Goal: Transaction & Acquisition: Purchase product/service

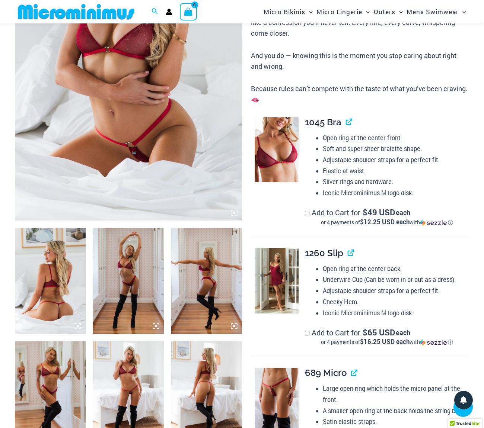
scroll to position [188, 0]
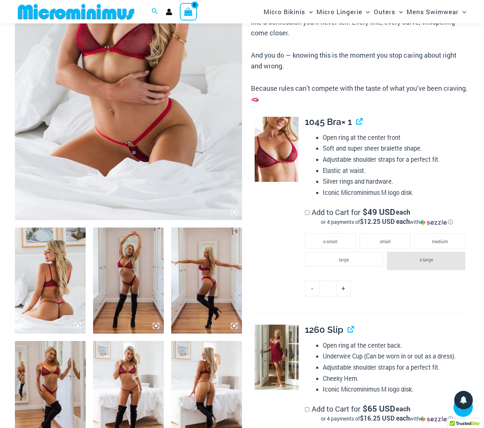
click at [427, 260] on li "x-large" at bounding box center [426, 261] width 78 height 19
click at [375, 255] on li "large" at bounding box center [344, 259] width 78 height 15
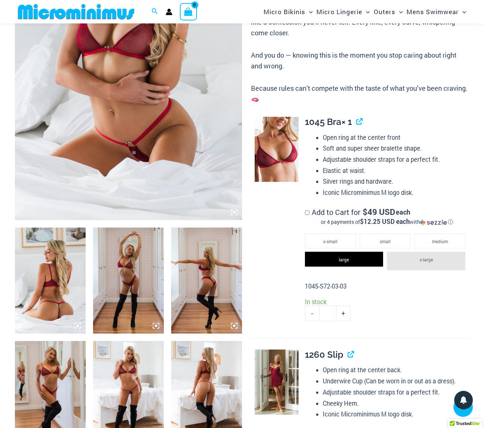
click at [418, 259] on li "x-large" at bounding box center [426, 261] width 78 height 19
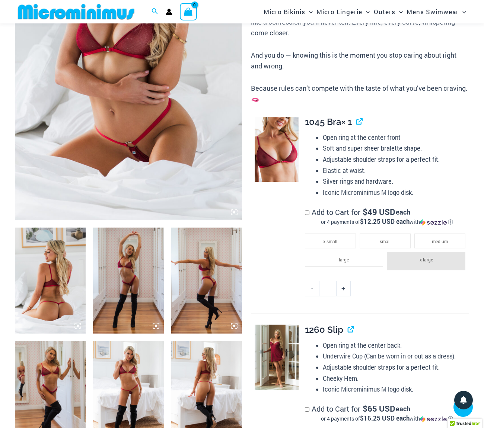
click at [421, 259] on li "x-large" at bounding box center [426, 261] width 78 height 19
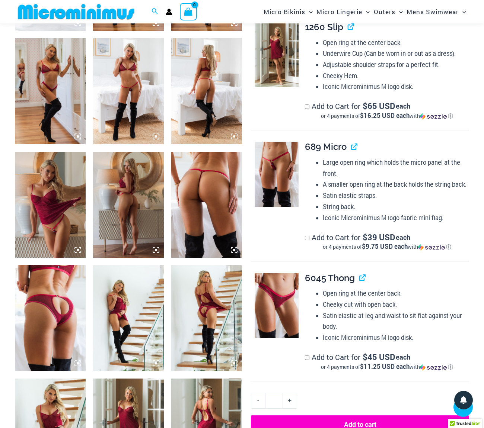
scroll to position [492, 0]
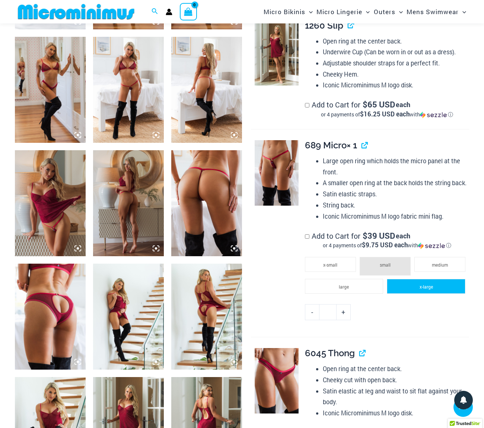
click at [428, 284] on span "x-large" at bounding box center [425, 287] width 13 height 6
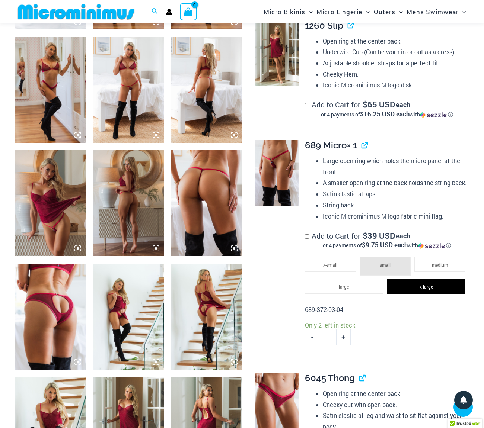
click at [54, 87] on img at bounding box center [50, 90] width 71 height 106
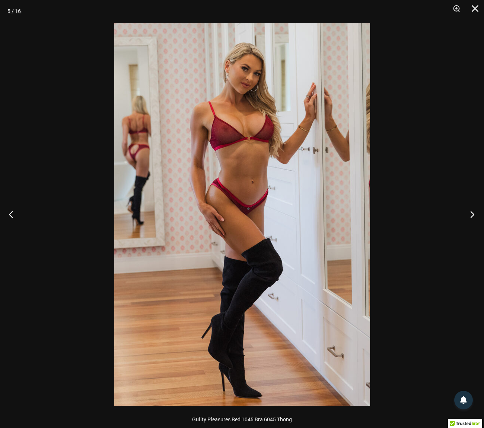
click at [468, 215] on button "Next" at bounding box center [470, 214] width 28 height 37
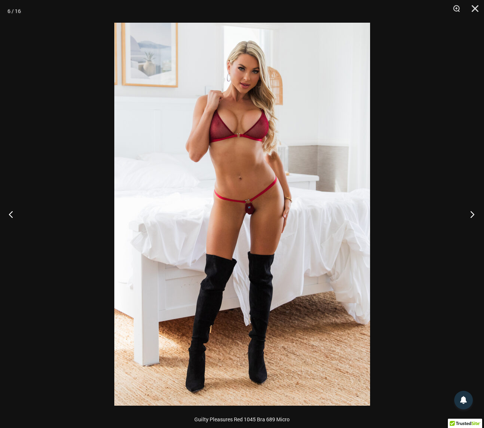
click at [474, 215] on button "Next" at bounding box center [470, 214] width 28 height 37
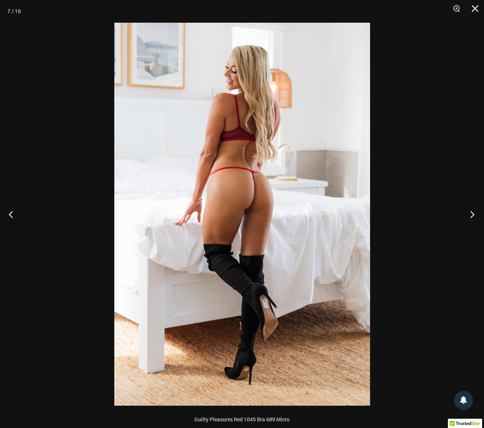
click at [472, 216] on button "Next" at bounding box center [470, 214] width 28 height 37
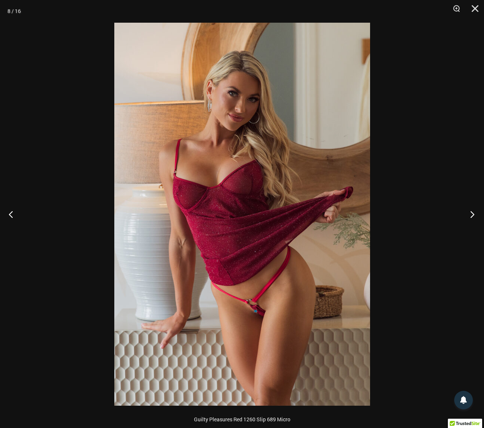
click at [472, 216] on button "Next" at bounding box center [470, 214] width 28 height 37
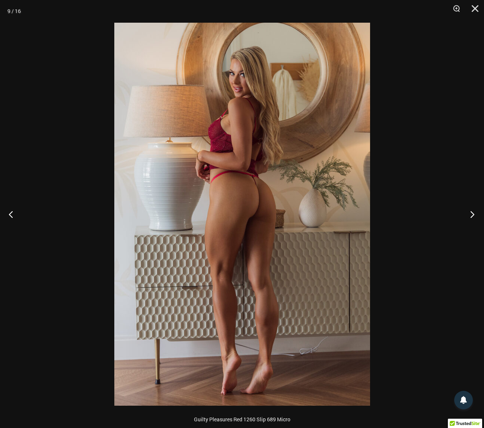
click at [472, 216] on button "Next" at bounding box center [470, 214] width 28 height 37
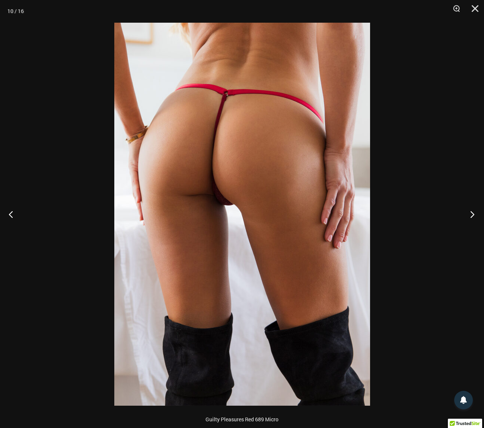
click at [472, 216] on button "Next" at bounding box center [470, 214] width 28 height 37
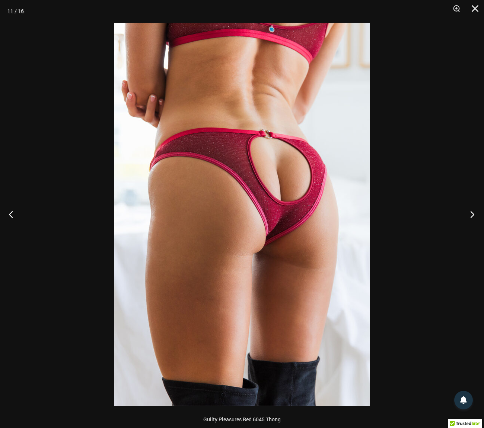
click at [472, 216] on button "Next" at bounding box center [470, 214] width 28 height 37
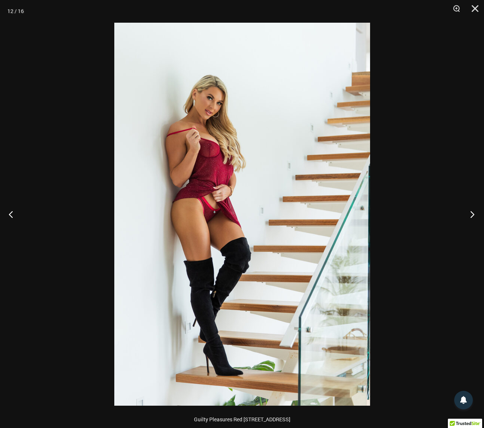
click at [472, 216] on button "Next" at bounding box center [470, 214] width 28 height 37
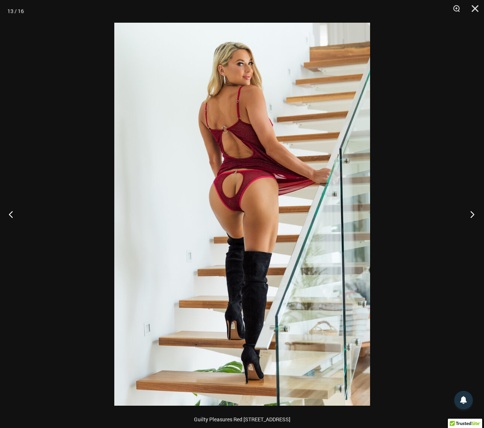
click at [472, 216] on button "Next" at bounding box center [470, 214] width 28 height 37
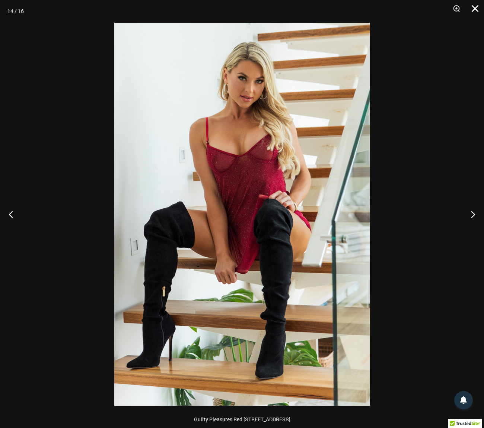
click at [470, 10] on button "Close" at bounding box center [472, 11] width 19 height 22
